Goal: Transaction & Acquisition: Purchase product/service

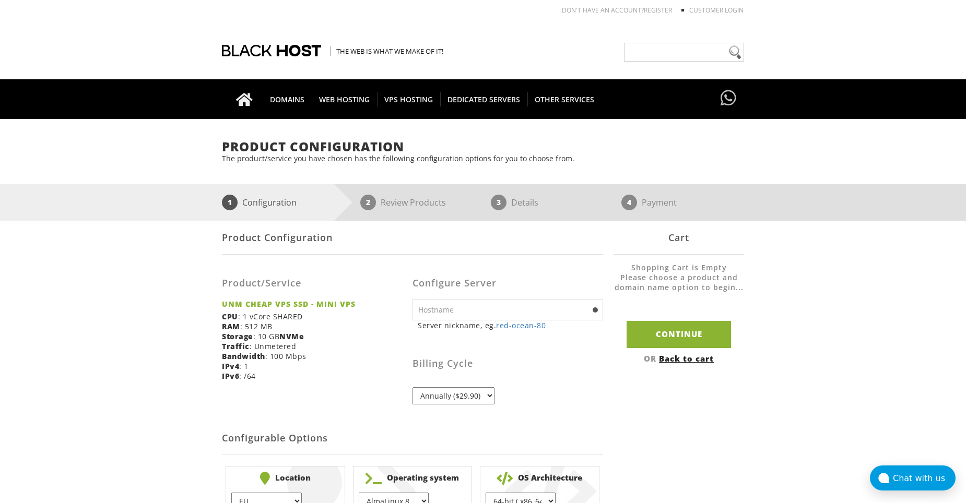
click at [509, 307] on input "text" at bounding box center [507, 309] width 191 height 21
click at [377, 325] on div "Product/Service UNM CHEAP VPS SSD - MINI VPS CPU : 1 vCore SHARED RAM : 512 MB …" at bounding box center [317, 326] width 191 height 126
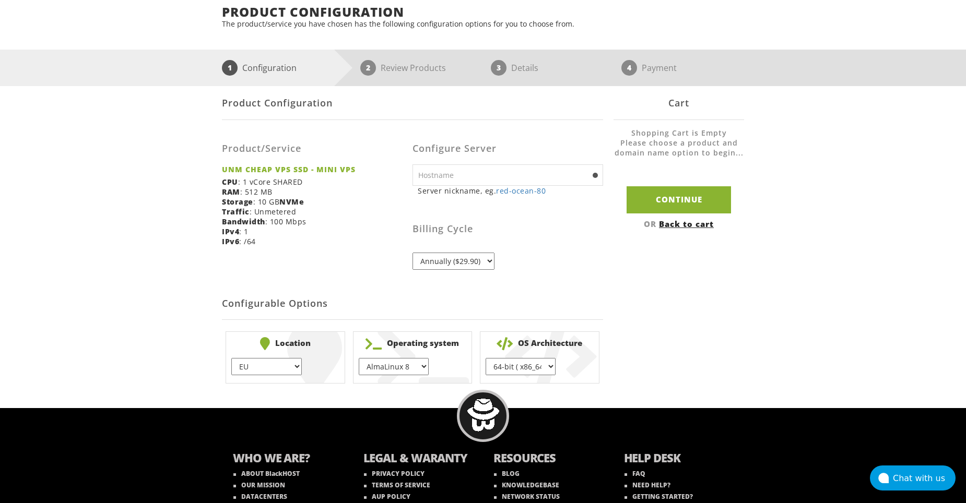
scroll to position [31, 0]
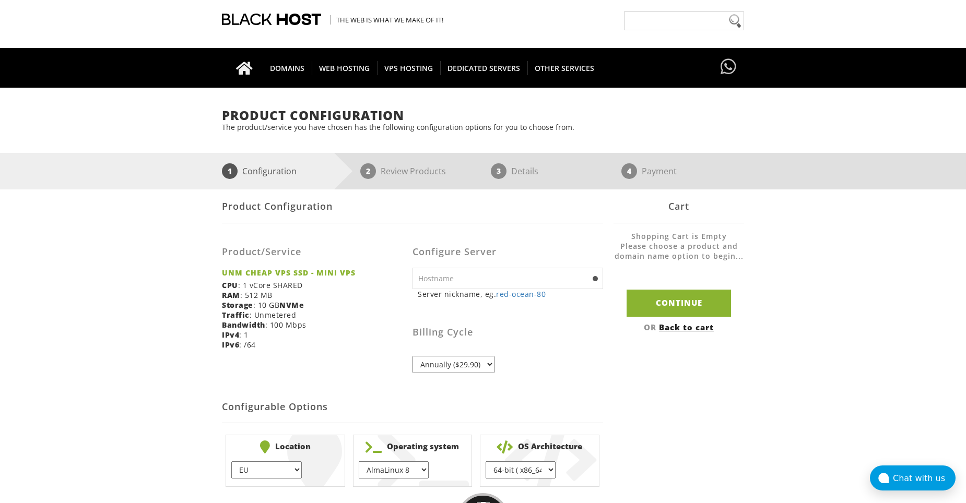
click at [205, 263] on div "Product Configuration The product/service you have chosen has the following con…" at bounding box center [483, 300] width 966 height 382
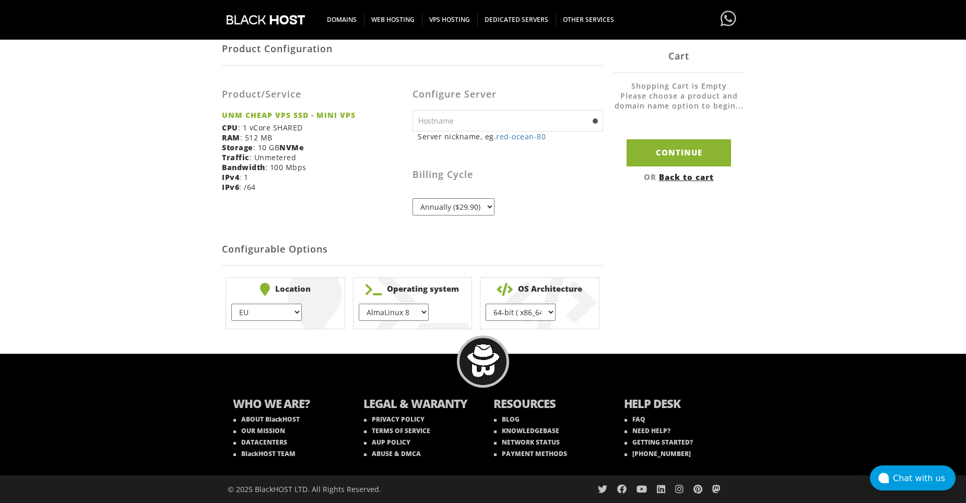
scroll to position [0, 0]
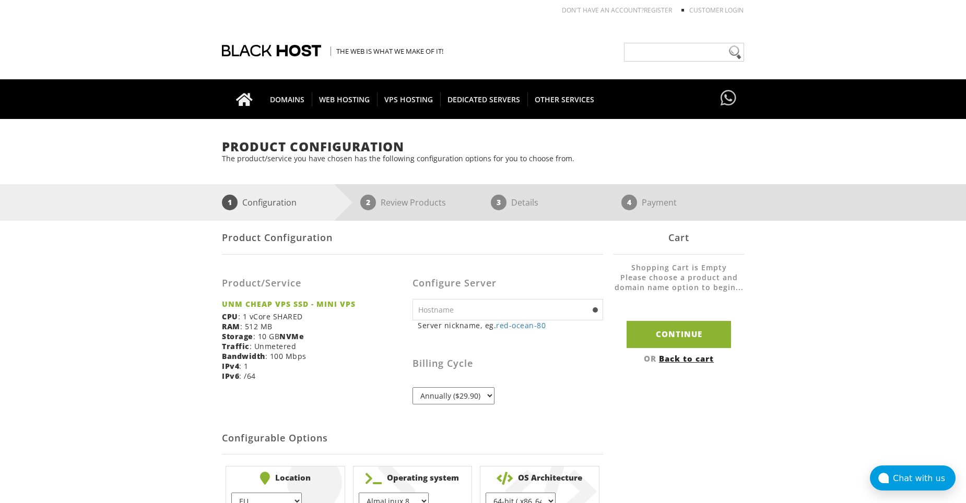
click at [834, 174] on div "Product Configuration The product/service you have chosen has the following con…" at bounding box center [483, 331] width 966 height 382
click at [674, 54] on input "text" at bounding box center [684, 52] width 120 height 19
click at [706, 7] on link "Customer Login" at bounding box center [716, 10] width 54 height 9
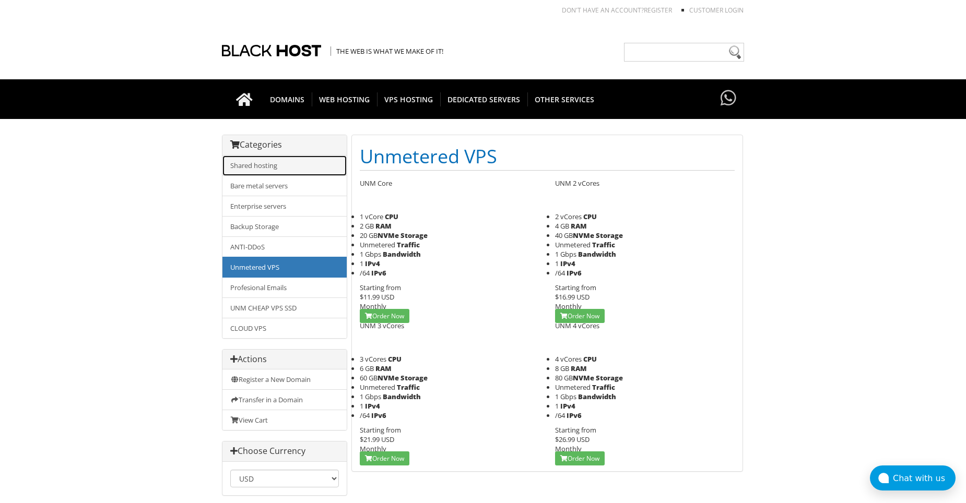
click at [265, 171] on link "Shared hosting" at bounding box center [284, 166] width 124 height 20
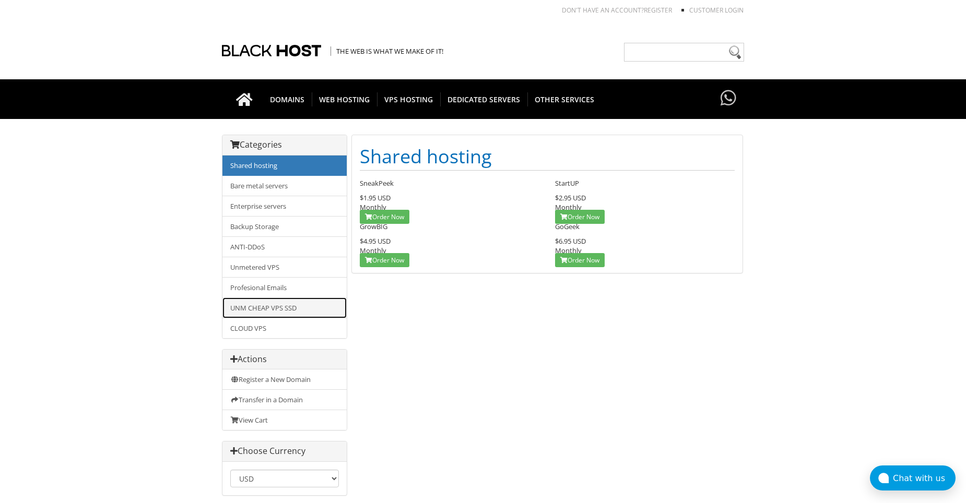
click at [279, 310] on link "UNM CHEAP VPS SSD" at bounding box center [284, 307] width 124 height 21
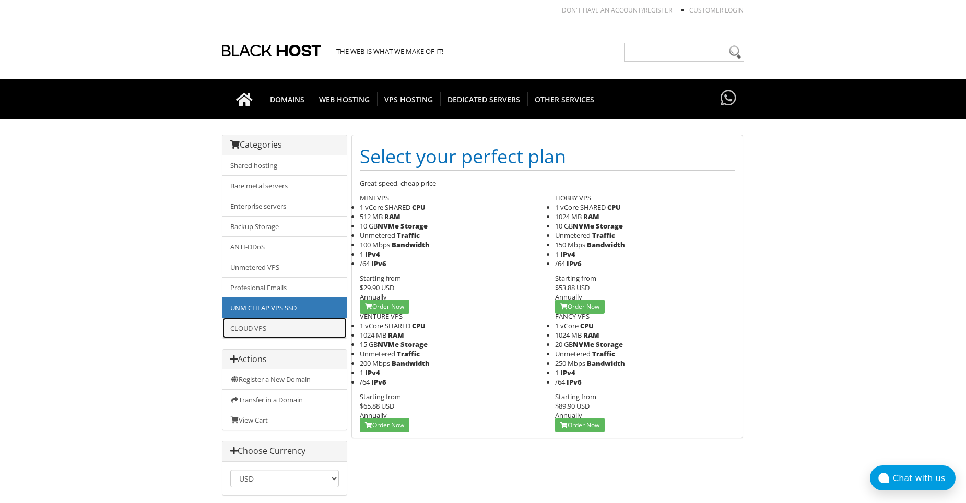
click at [279, 330] on link "CLOUD VPS" at bounding box center [284, 328] width 124 height 20
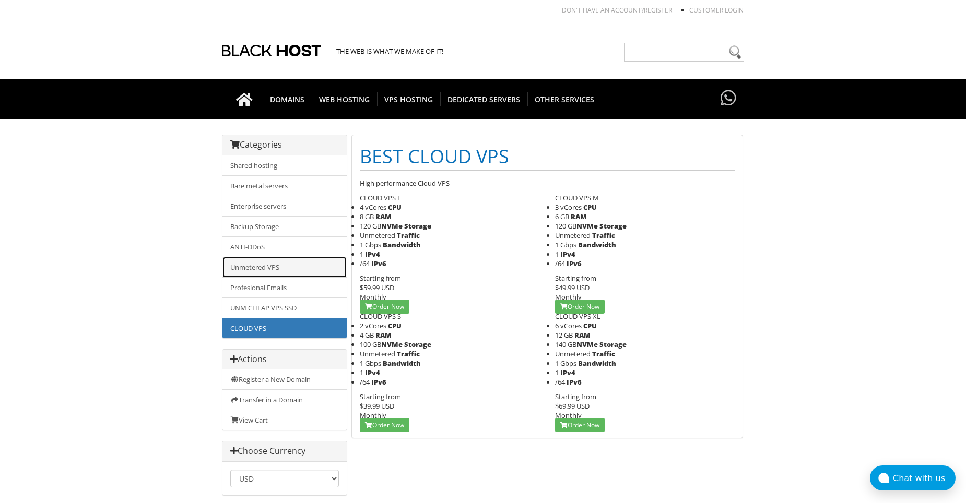
click at [278, 273] on link "Unmetered VPS" at bounding box center [284, 267] width 124 height 21
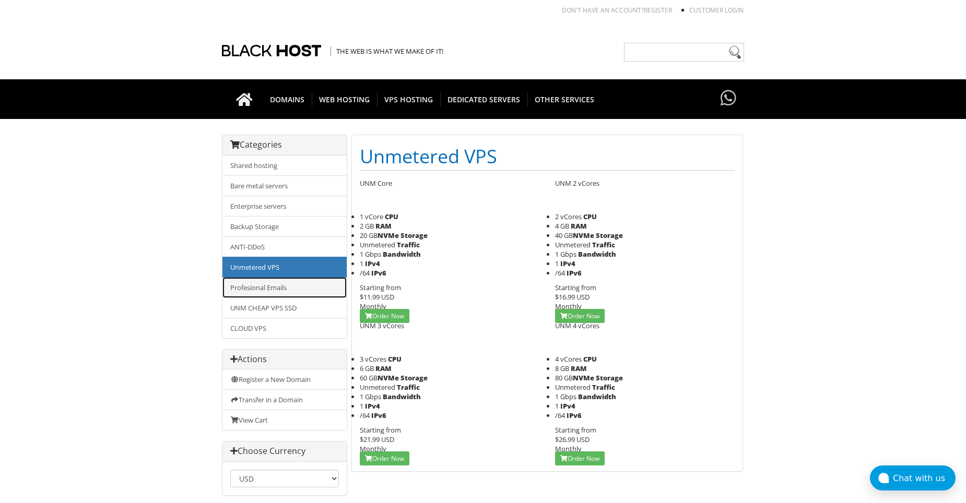
click at [323, 287] on link "Profesional Emails" at bounding box center [284, 287] width 124 height 21
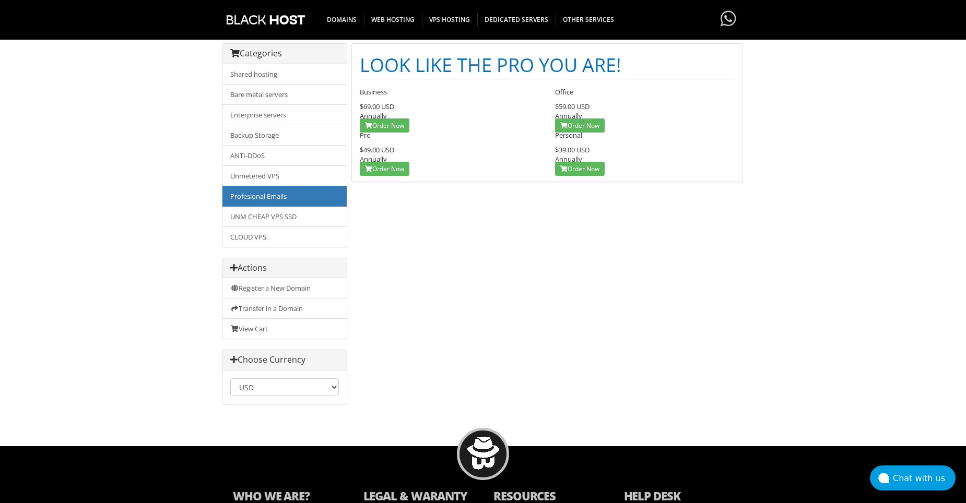
scroll to position [26, 0]
